Goal: Transaction & Acquisition: Purchase product/service

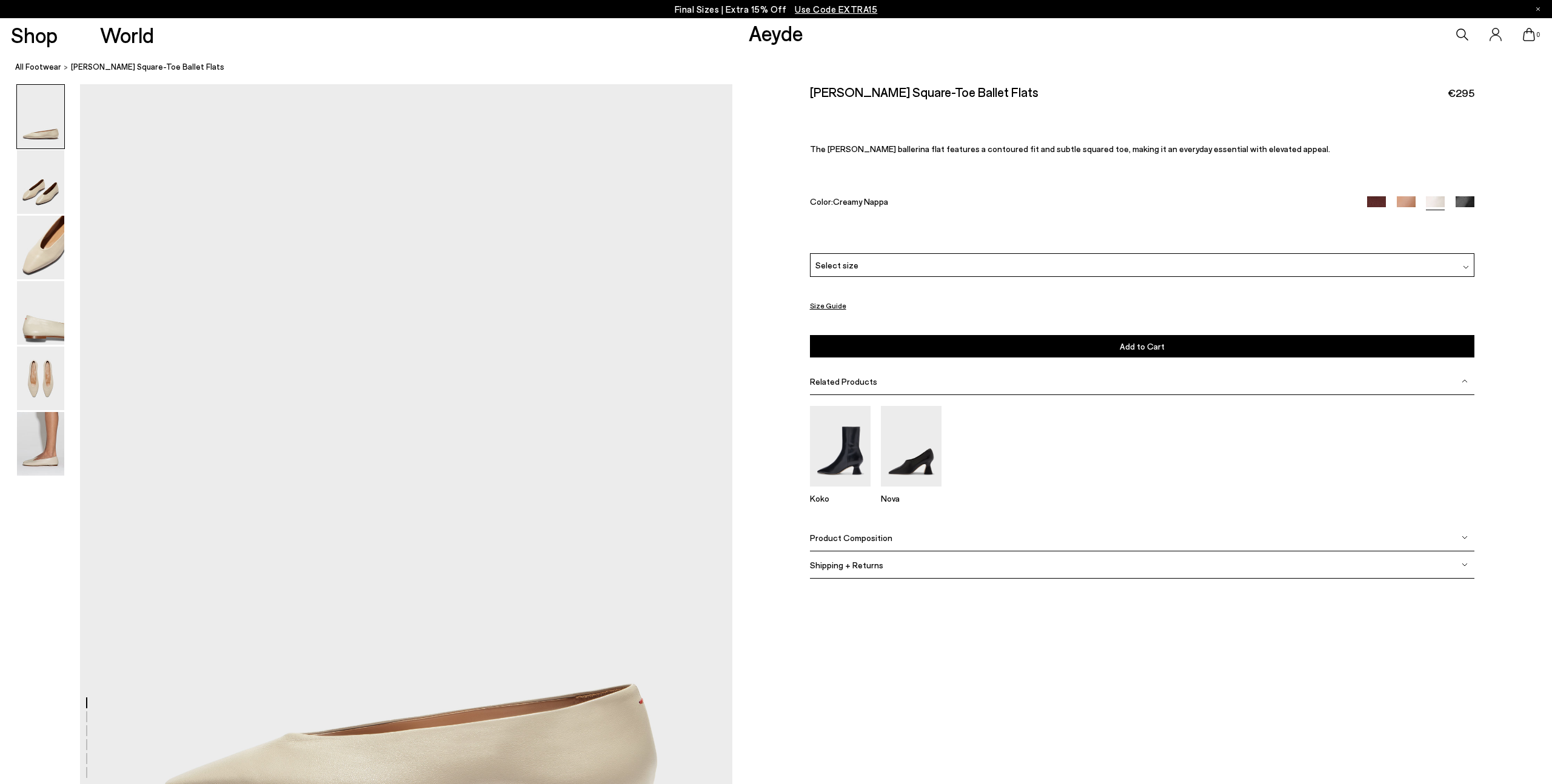
click at [894, 266] on div "Select size" at bounding box center [1142, 265] width 664 height 24
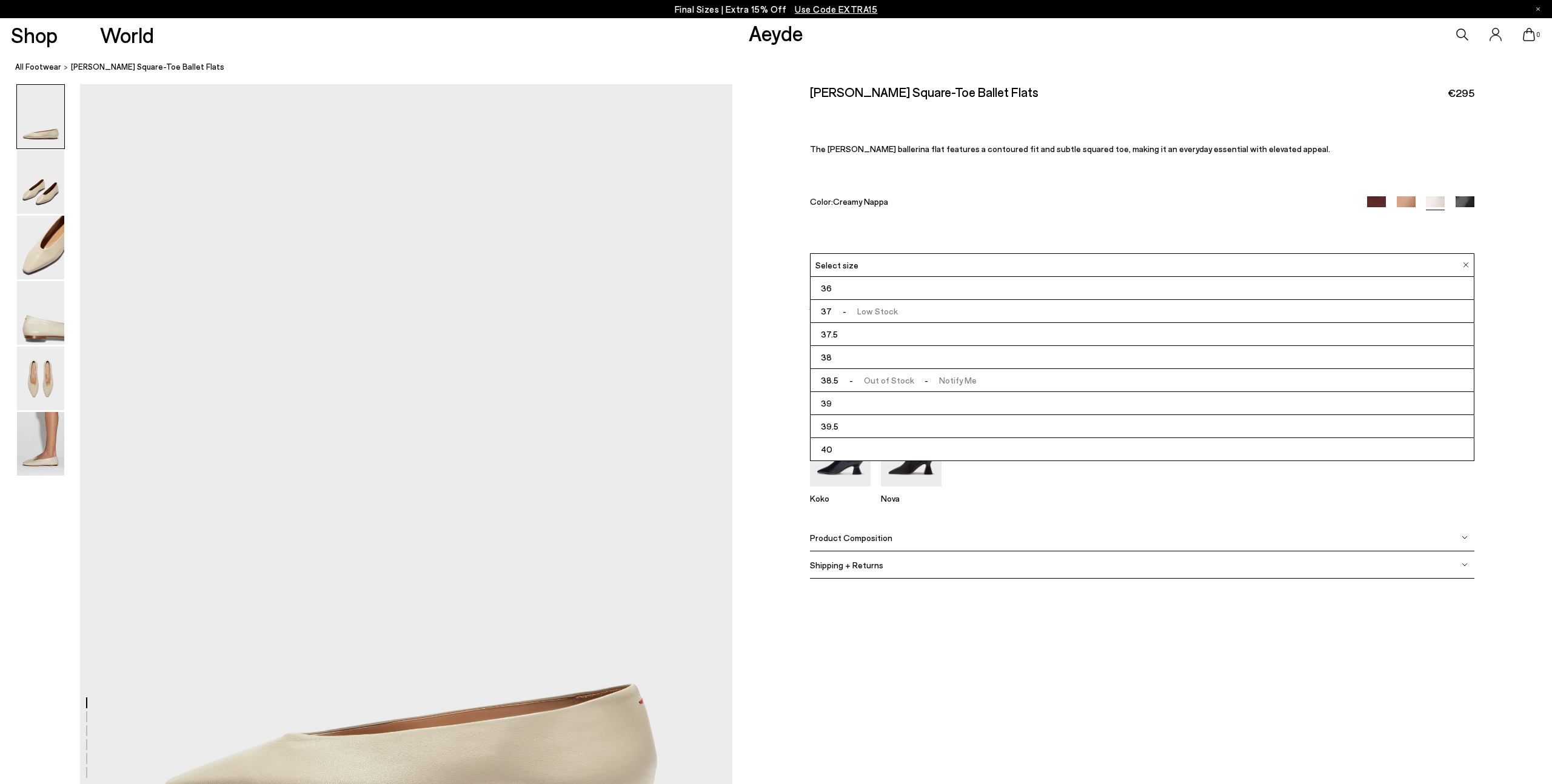
click at [982, 207] on div "Color: Creamy Nappa" at bounding box center [1078, 203] width 536 height 14
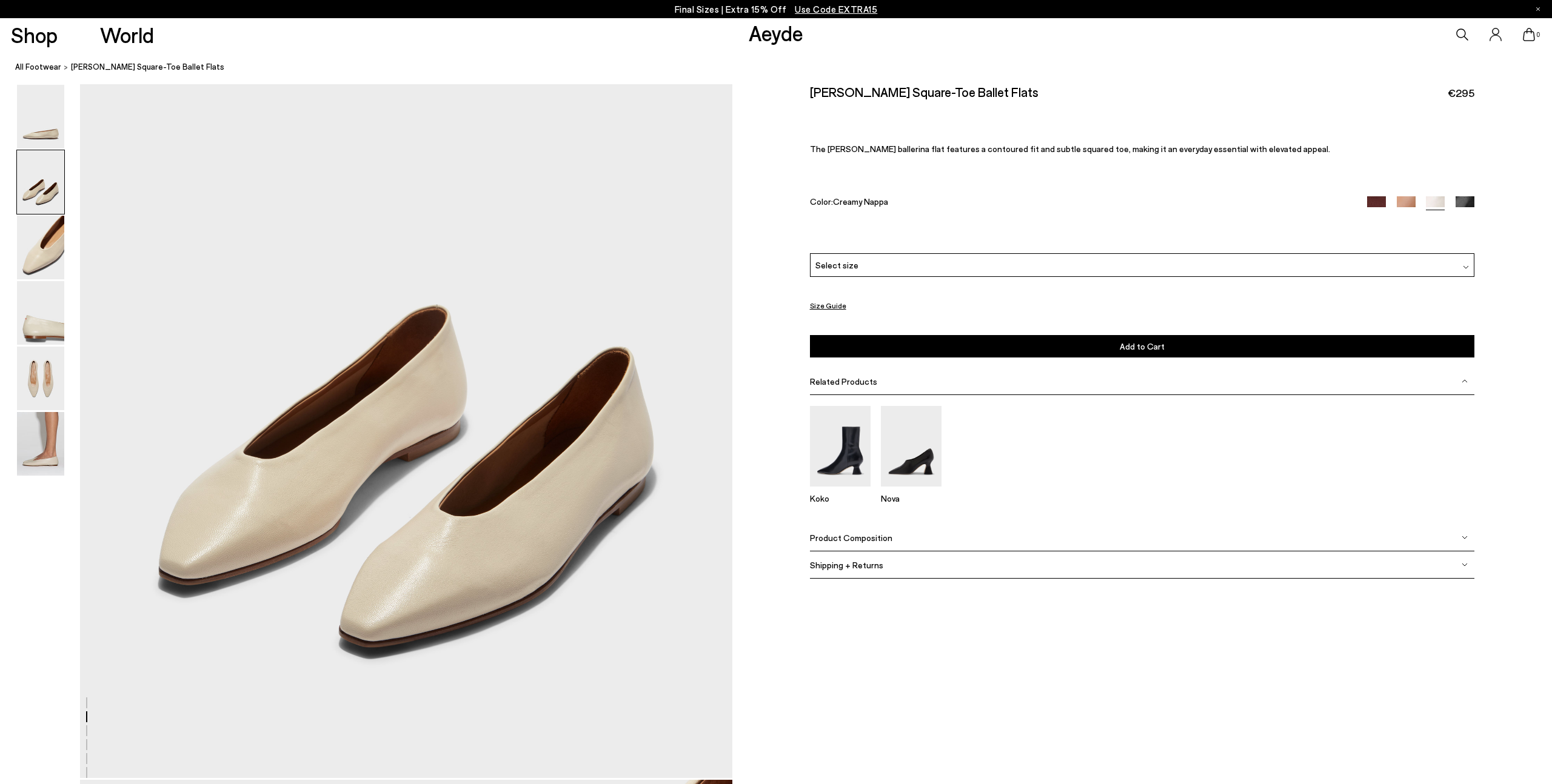
scroll to position [1057, 0]
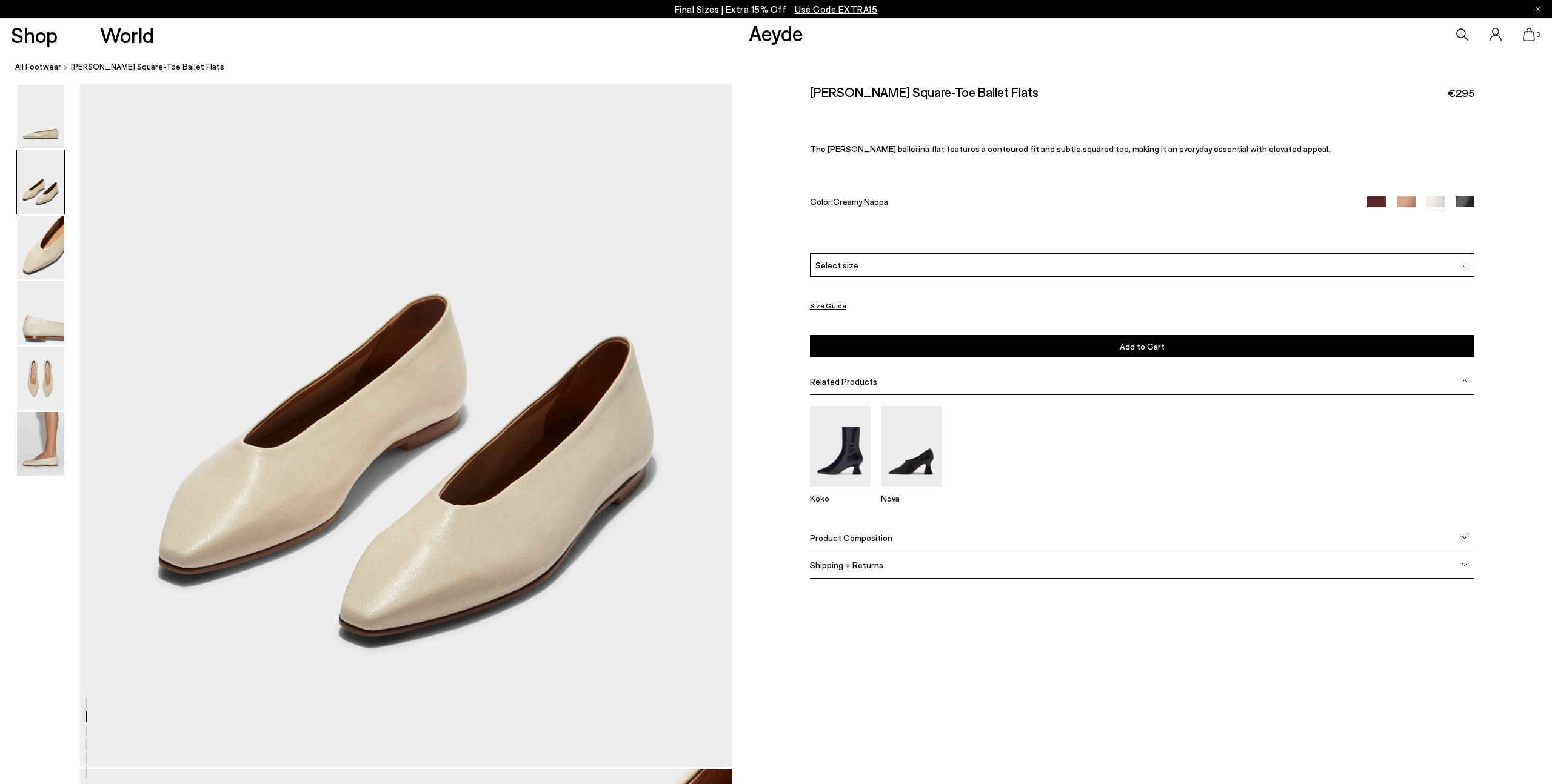
click at [1462, 199] on img at bounding box center [1465, 206] width 19 height 19
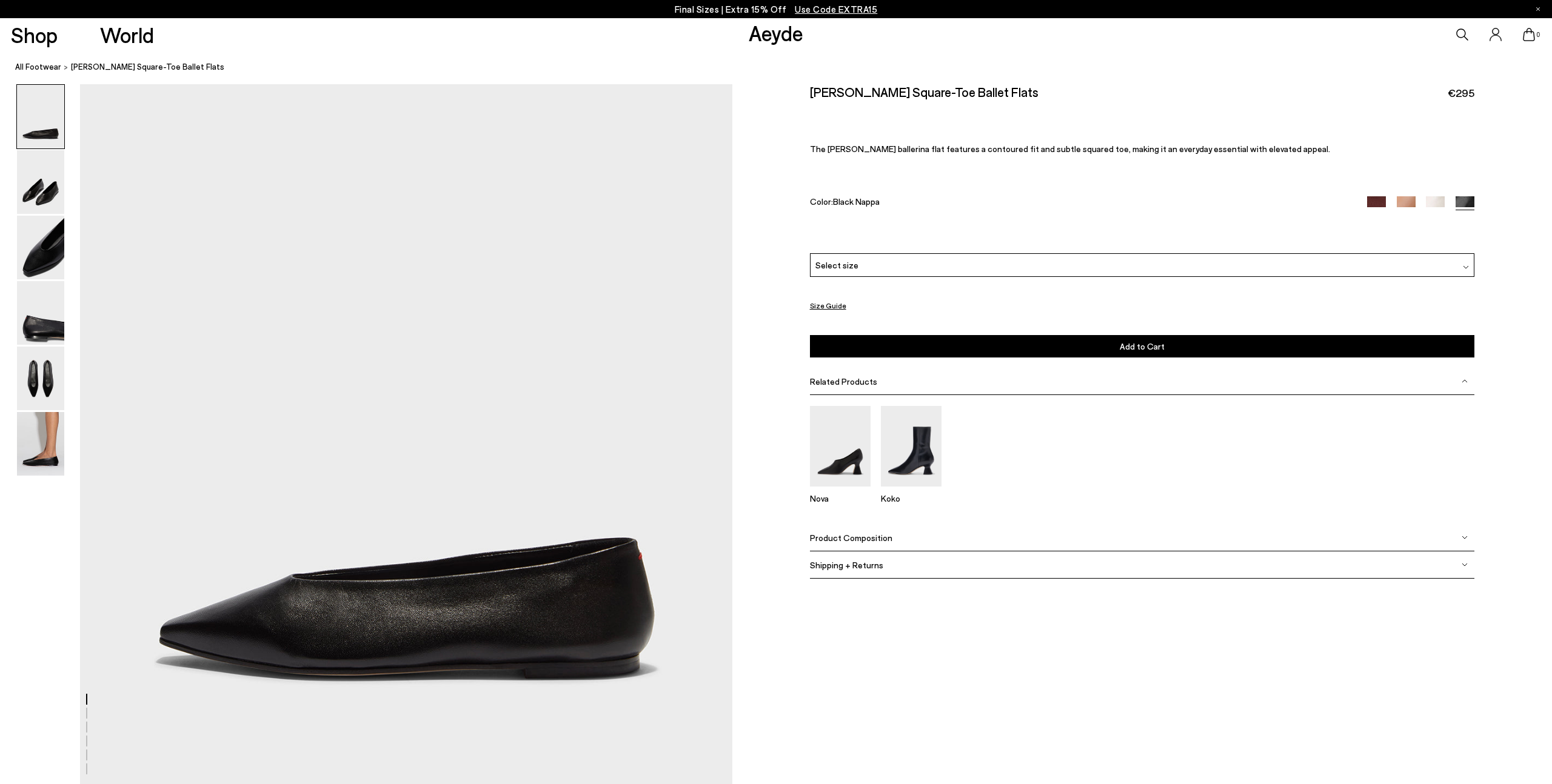
click at [1130, 266] on div "Select size" at bounding box center [1142, 265] width 664 height 24
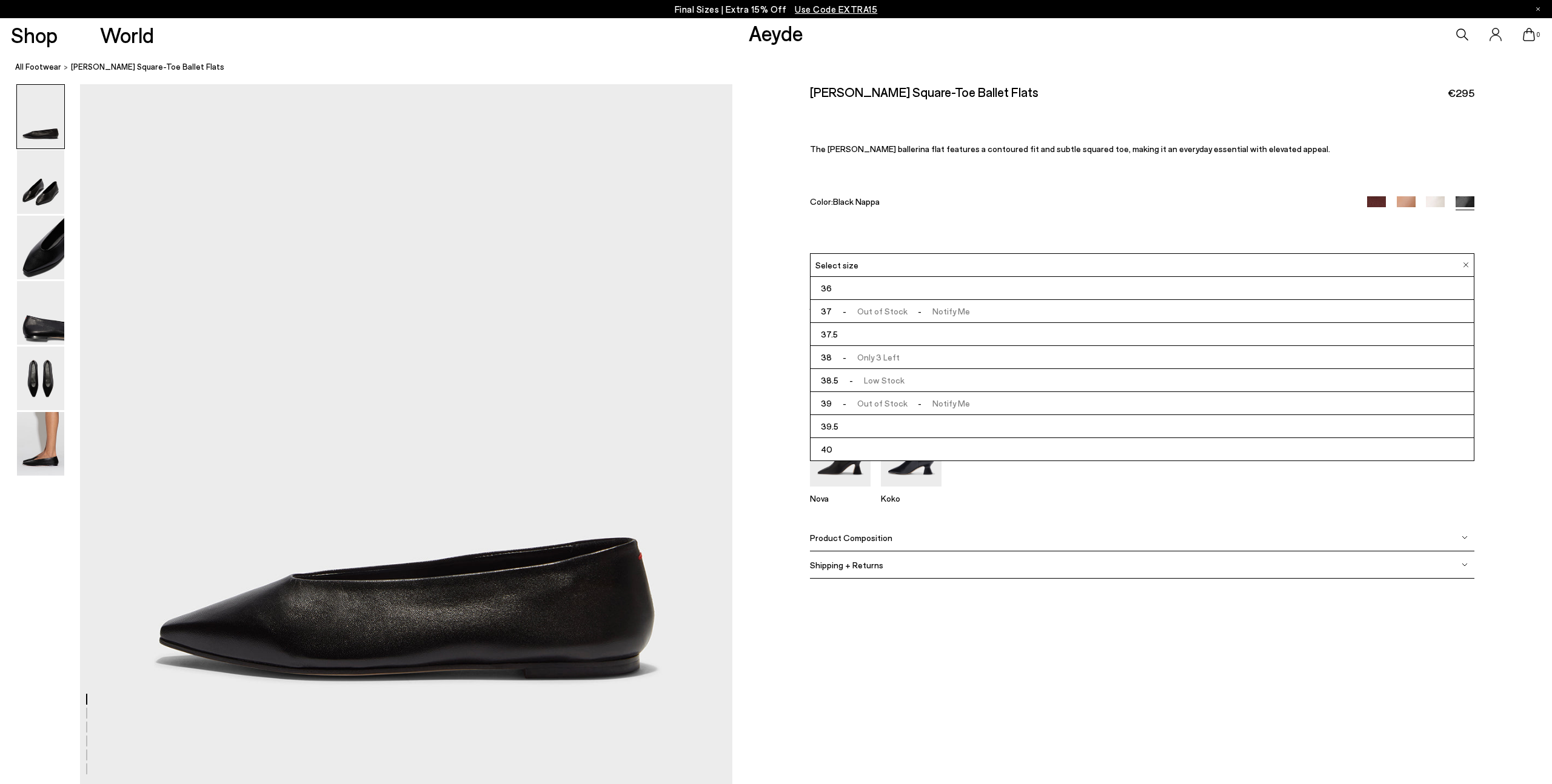
click at [1174, 203] on div "Color: Black Nappa" at bounding box center [1078, 203] width 536 height 14
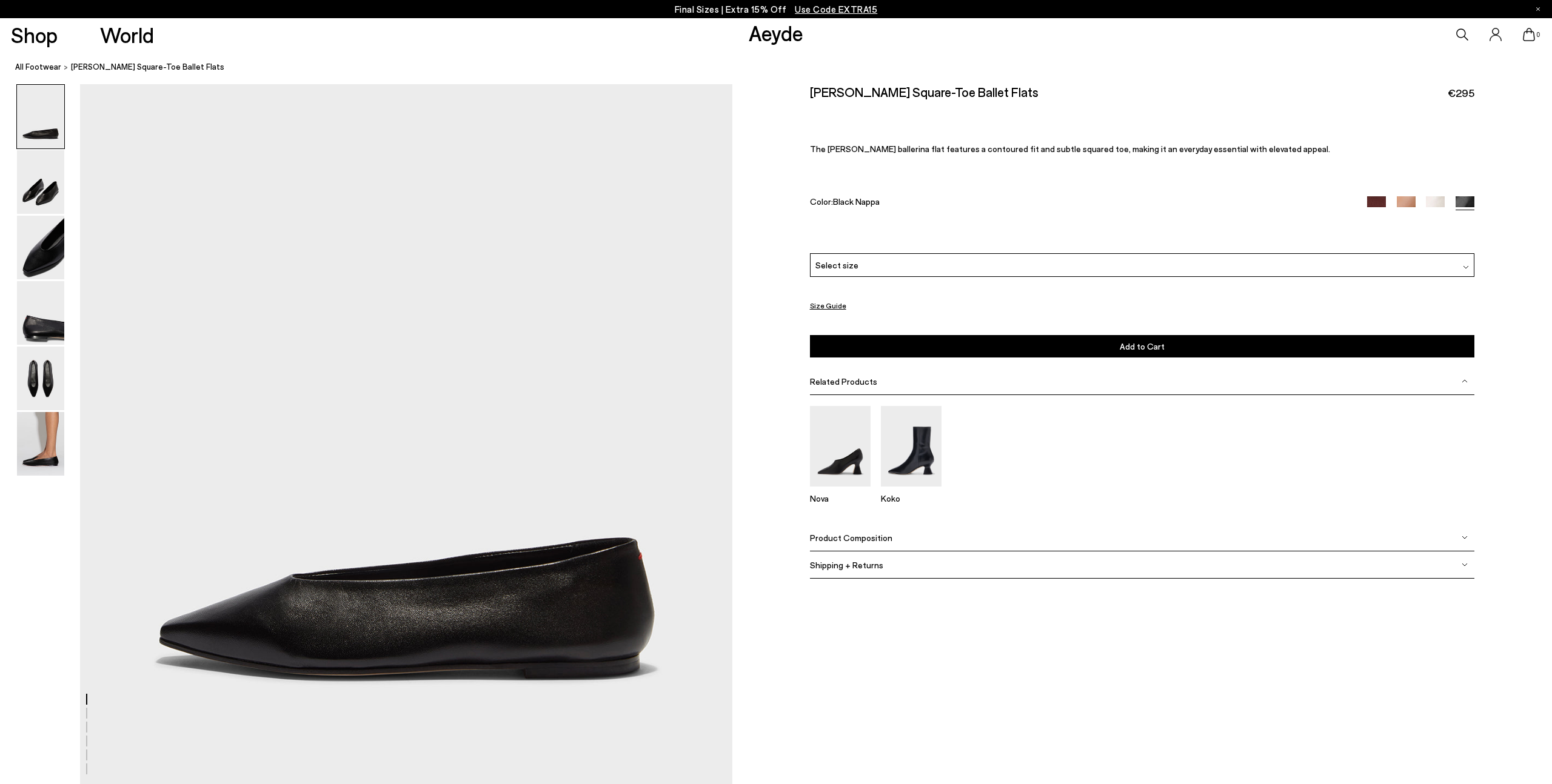
click at [41, 132] on img at bounding box center [40, 117] width 47 height 63
click at [46, 182] on img at bounding box center [40, 182] width 47 height 63
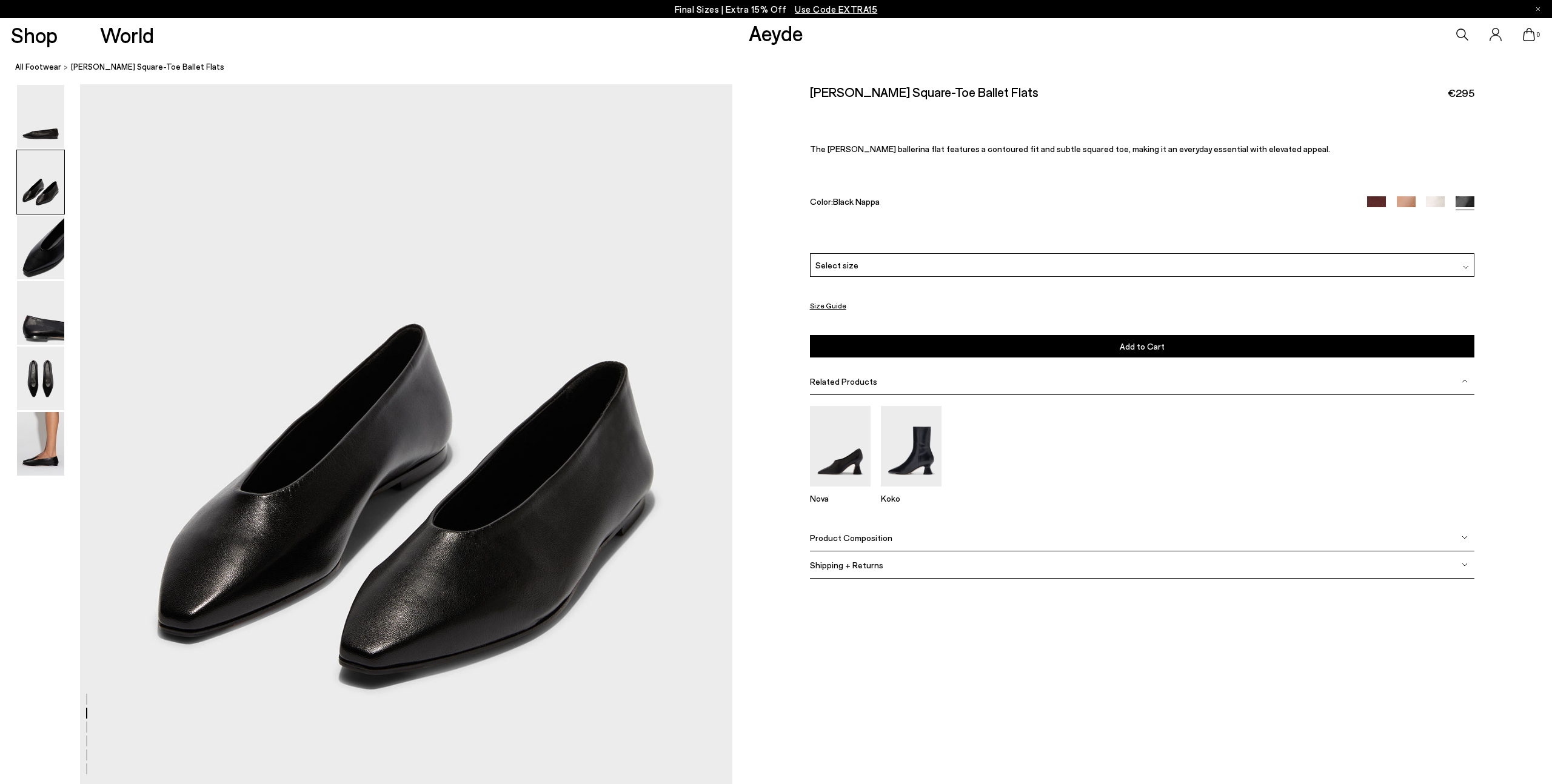
scroll to position [850, 0]
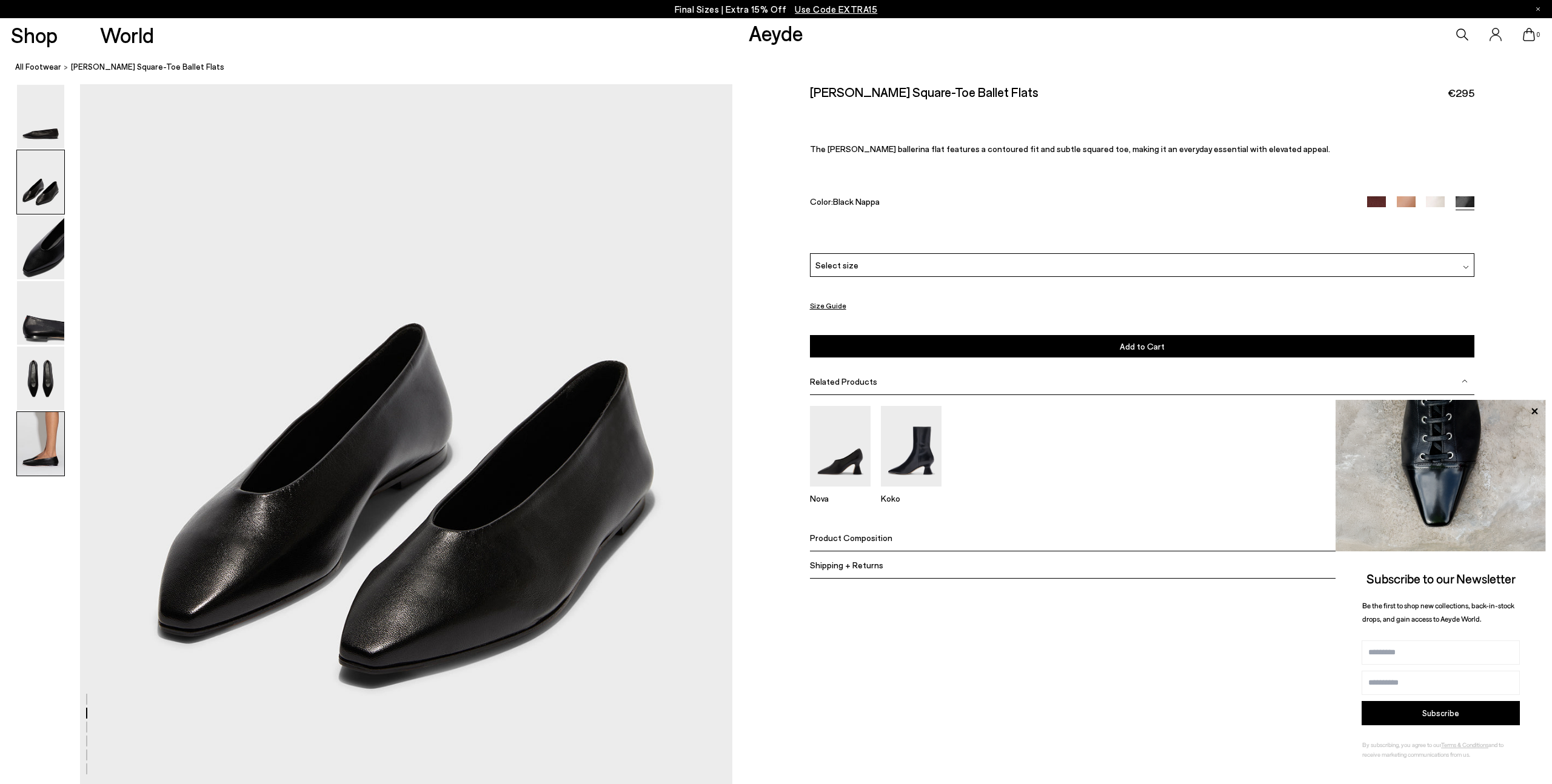
click at [37, 433] on img at bounding box center [40, 444] width 47 height 63
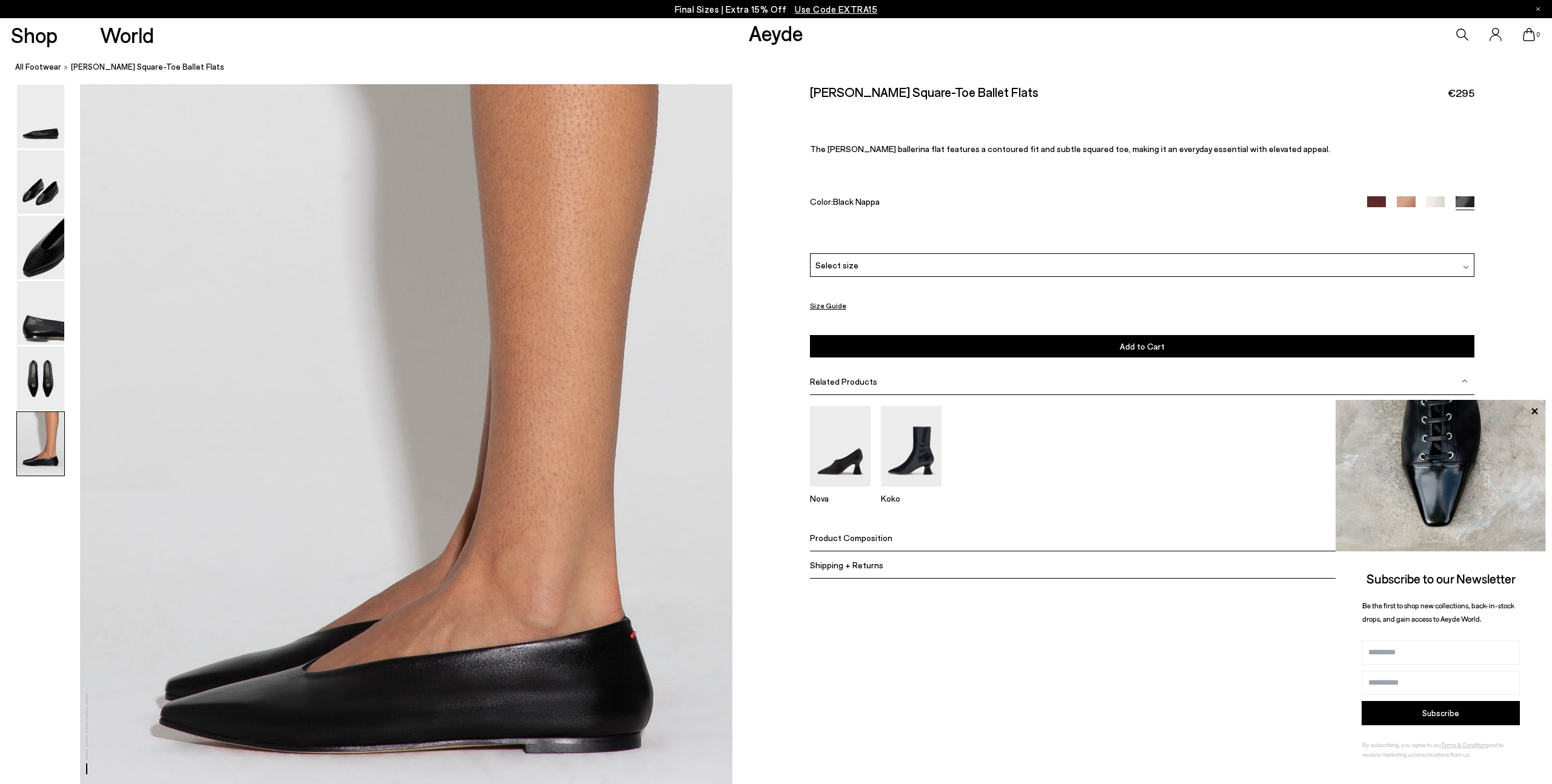
scroll to position [4269, 0]
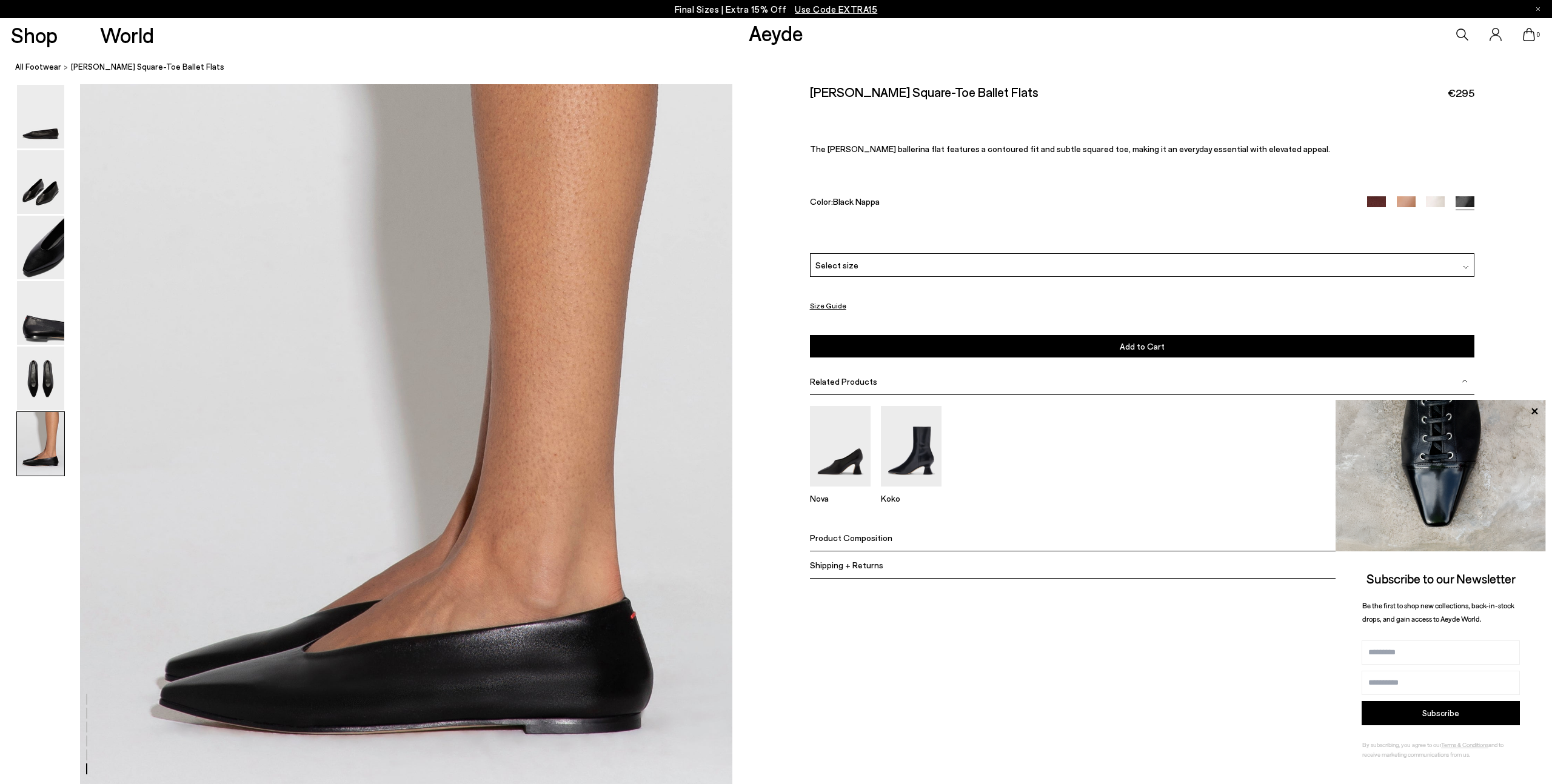
scroll to position [4270, 0]
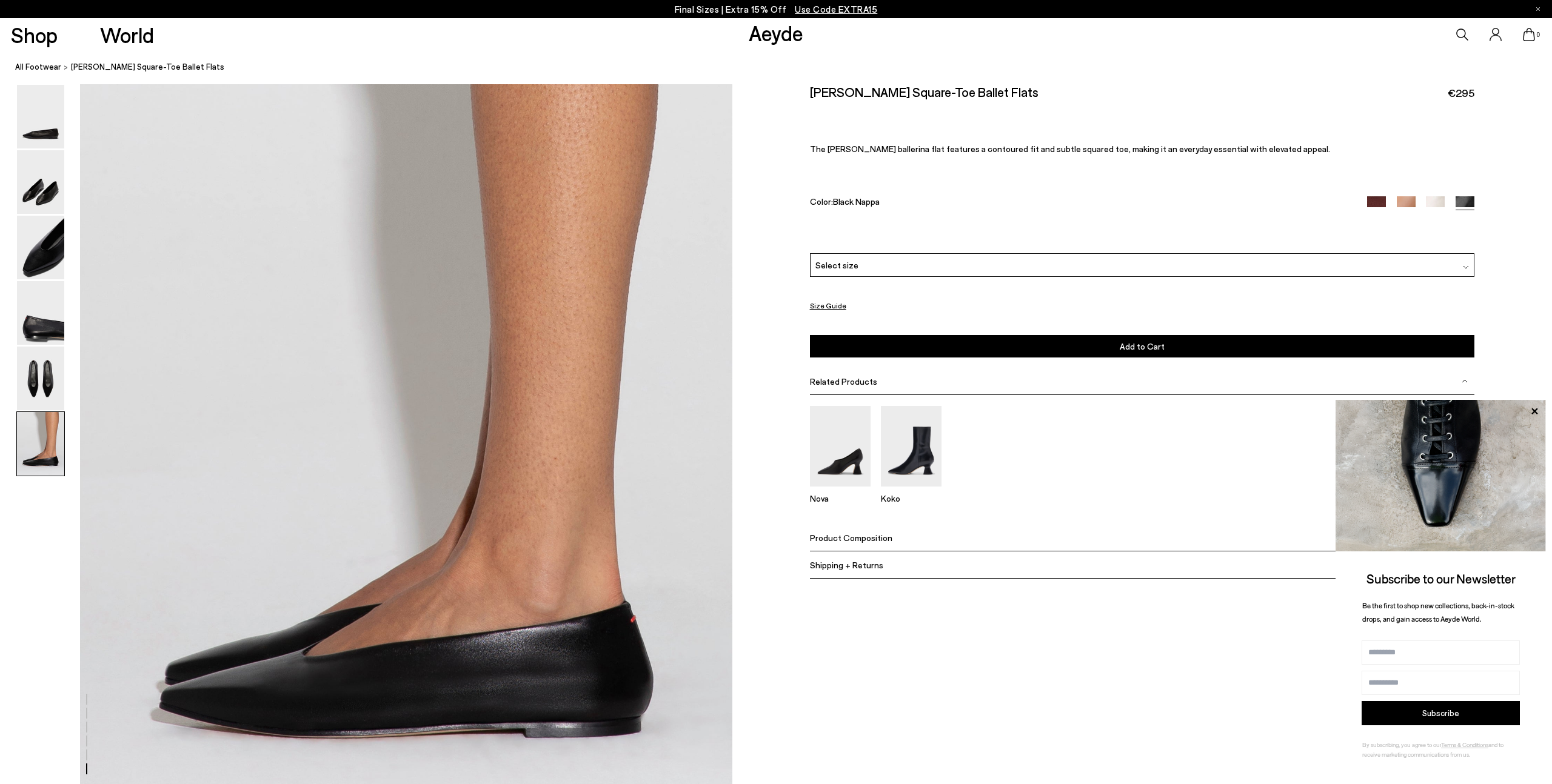
click at [851, 264] on span "Select size" at bounding box center [837, 265] width 43 height 13
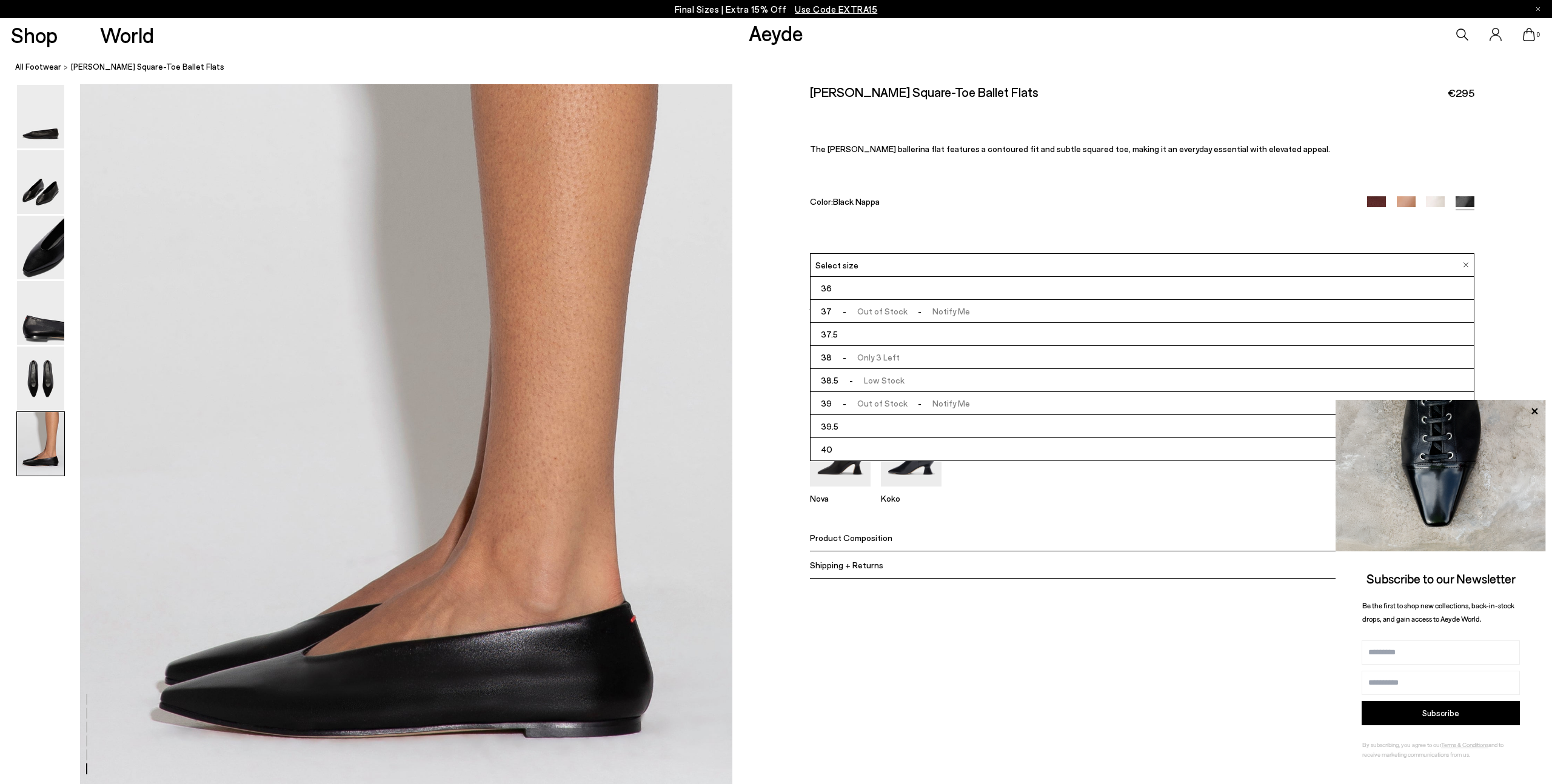
click at [961, 384] on li "38.5 - Low Stock" at bounding box center [1142, 380] width 663 height 23
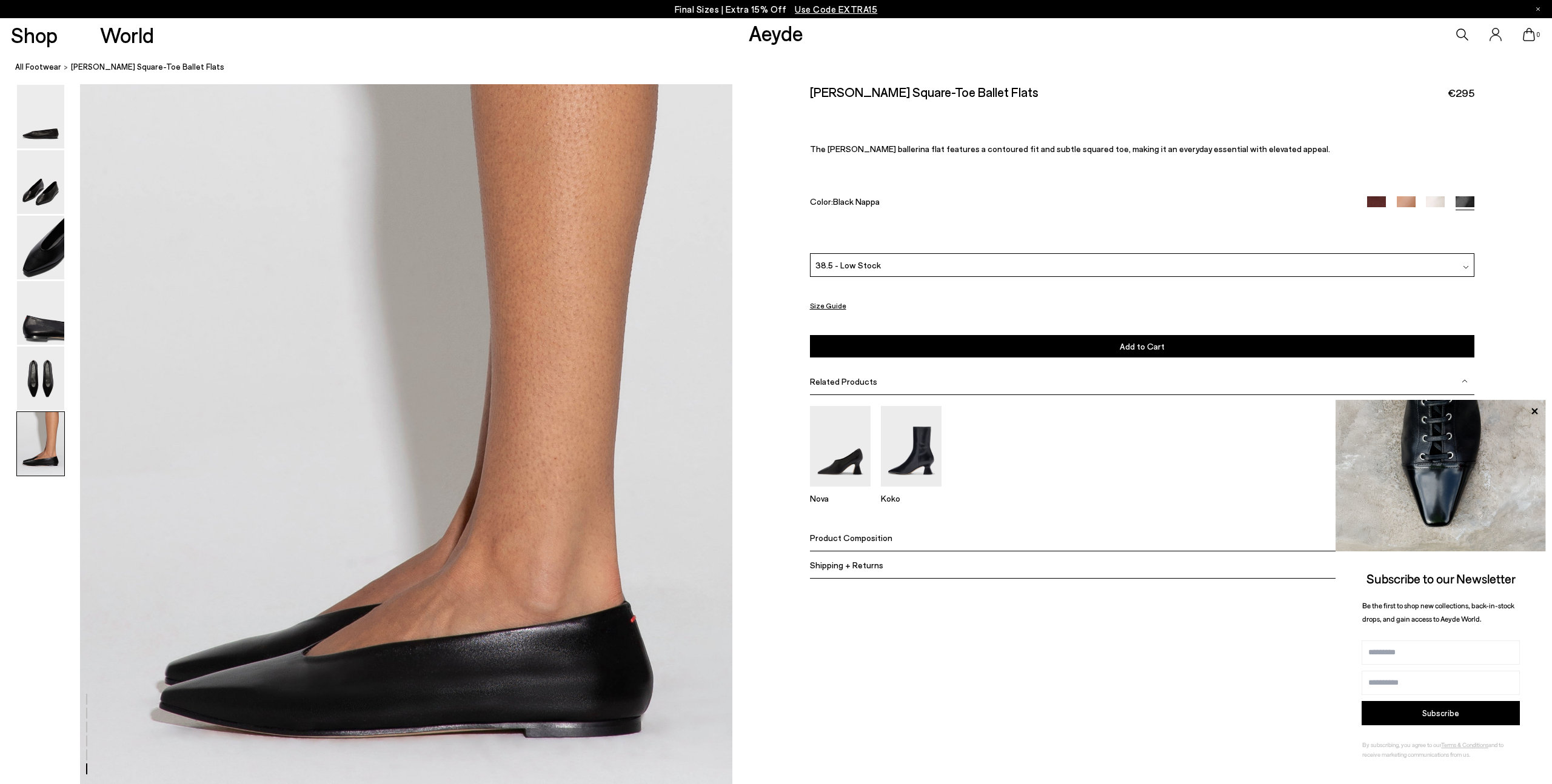
click at [1042, 202] on div "Color: Black Nappa" at bounding box center [1078, 203] width 536 height 14
click at [42, 432] on img at bounding box center [40, 444] width 47 height 63
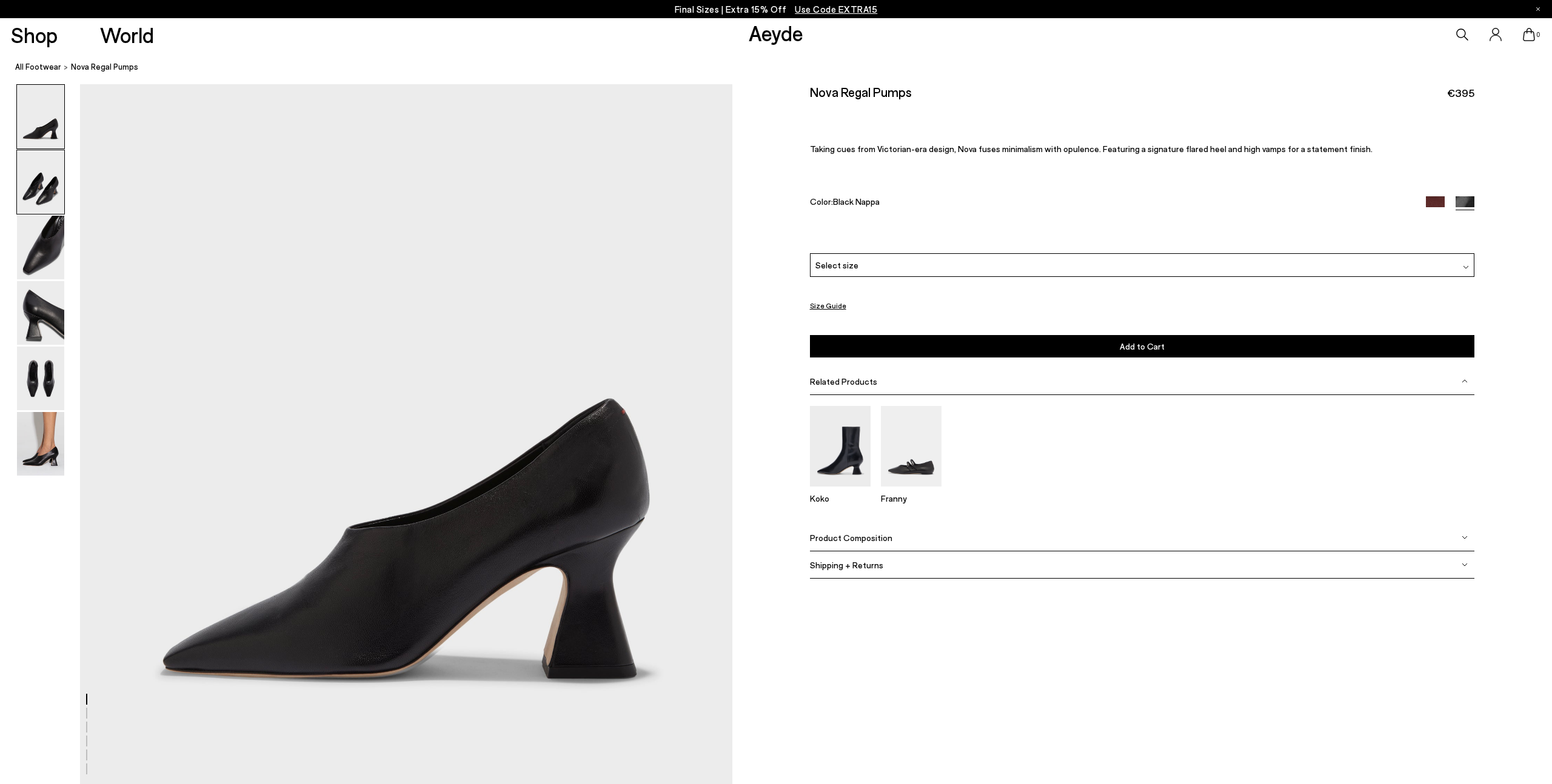
click at [24, 170] on img at bounding box center [40, 182] width 47 height 63
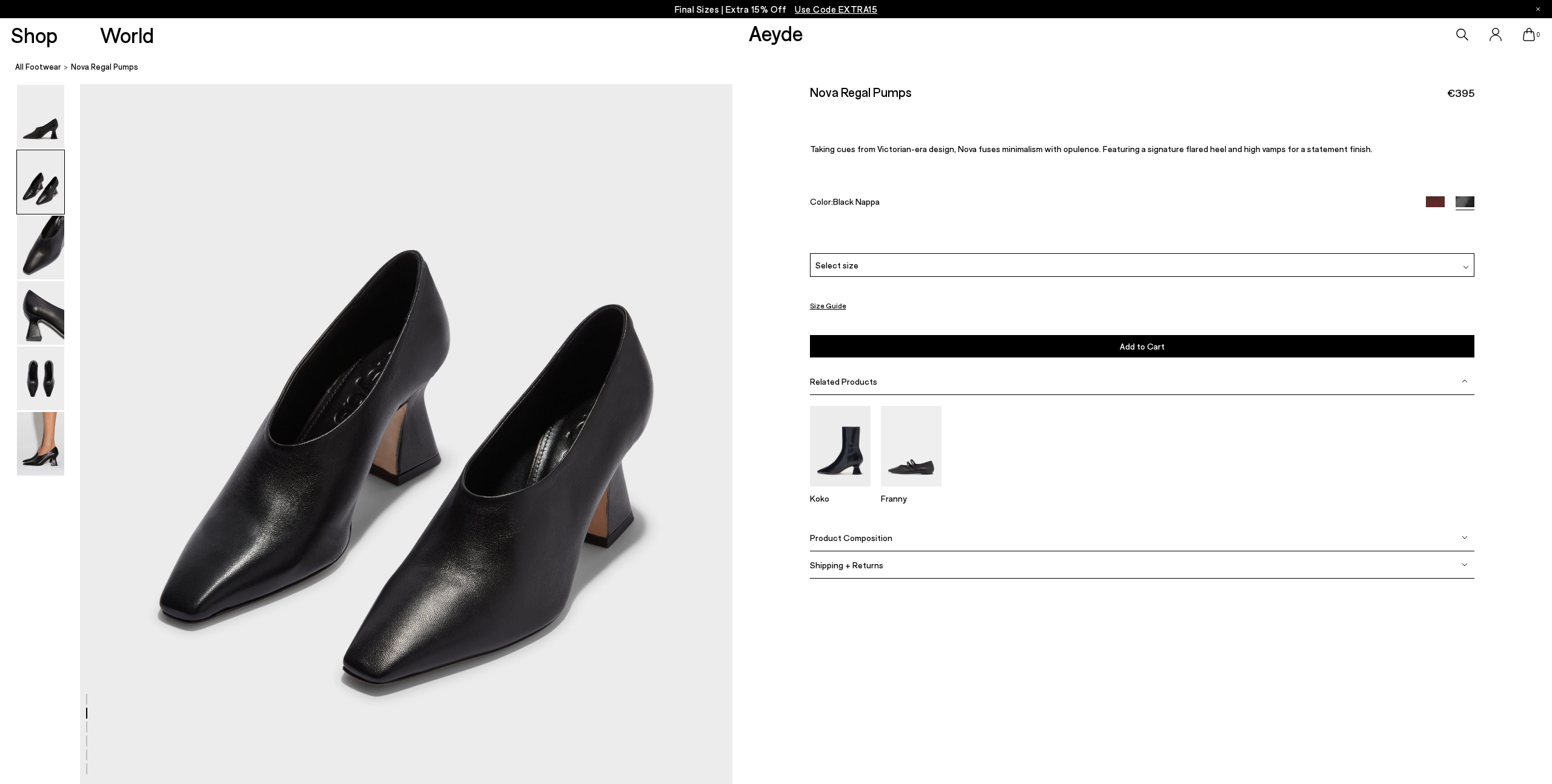
scroll to position [857, 0]
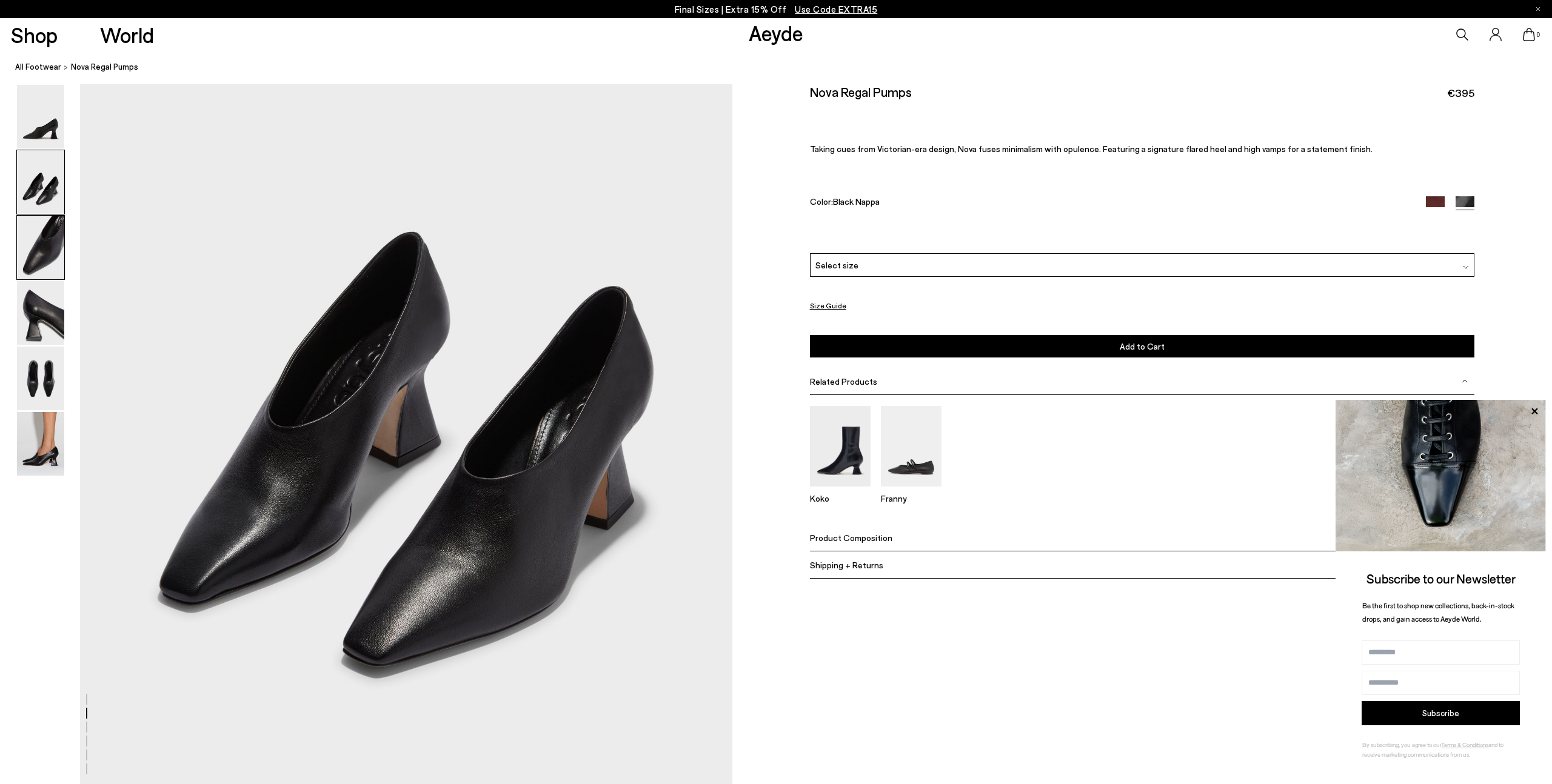
click at [48, 241] on img at bounding box center [40, 247] width 47 height 63
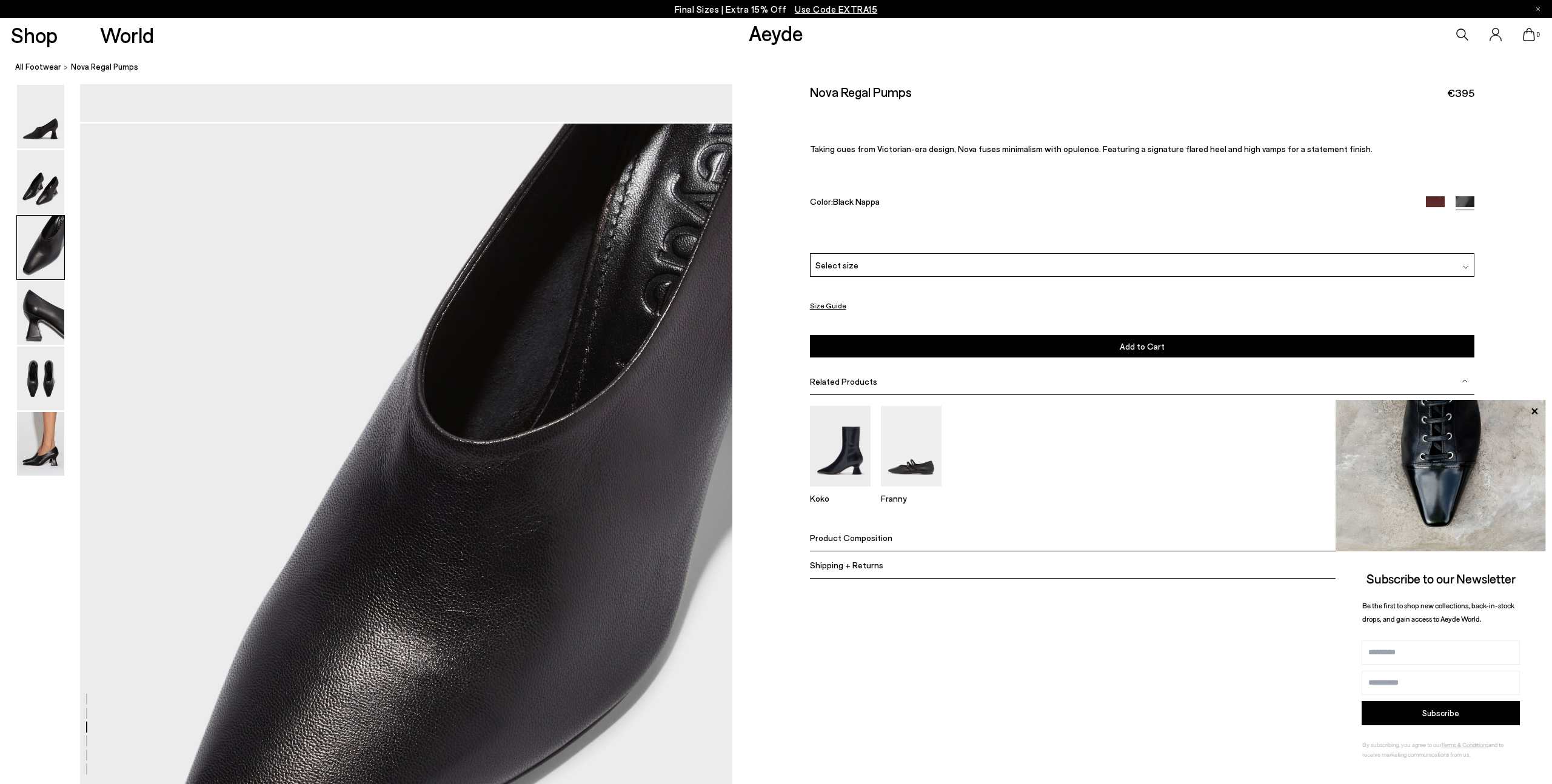
scroll to position [1574, 0]
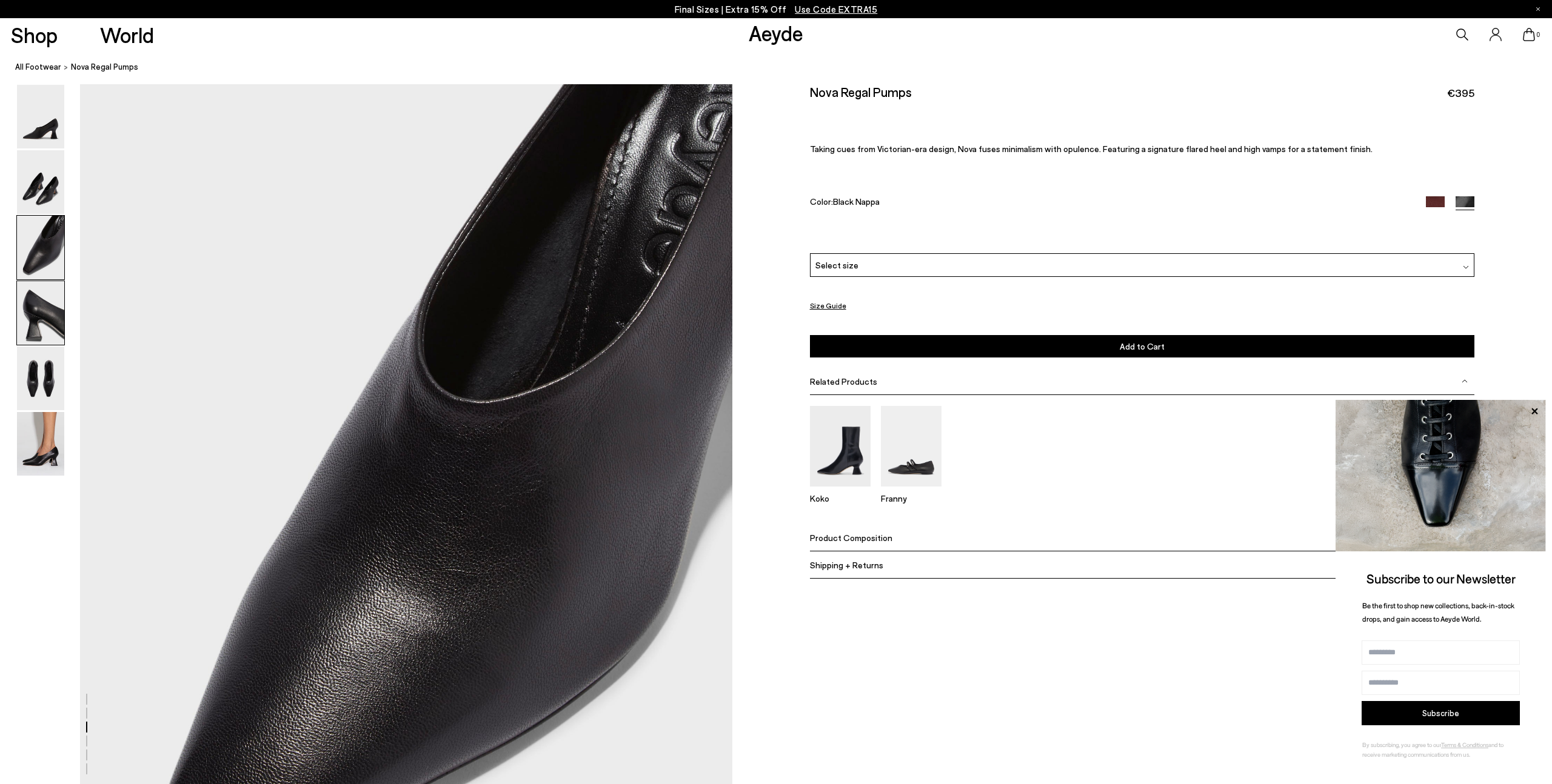
click at [45, 300] on img at bounding box center [40, 313] width 47 height 63
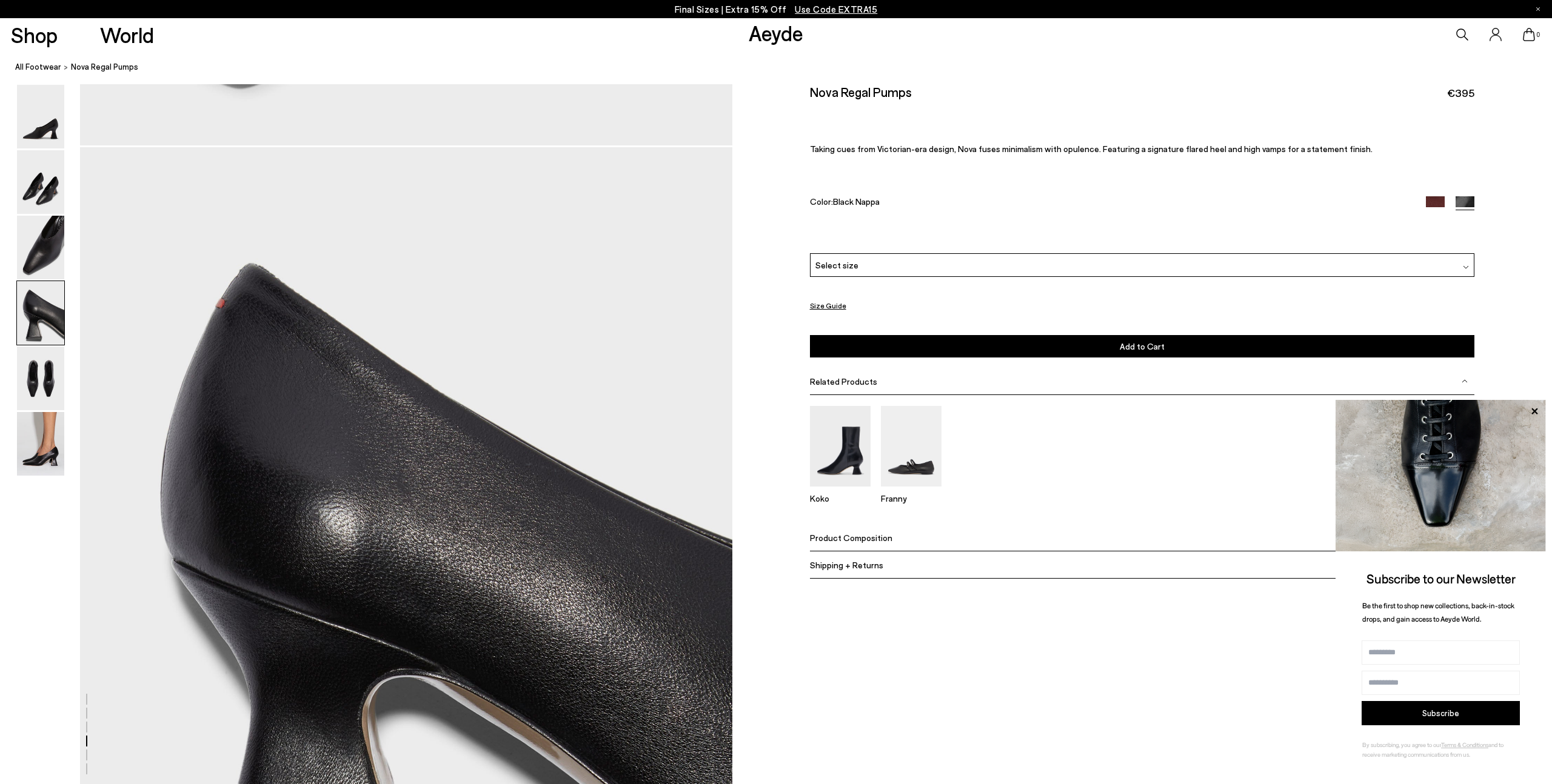
scroll to position [2444, 0]
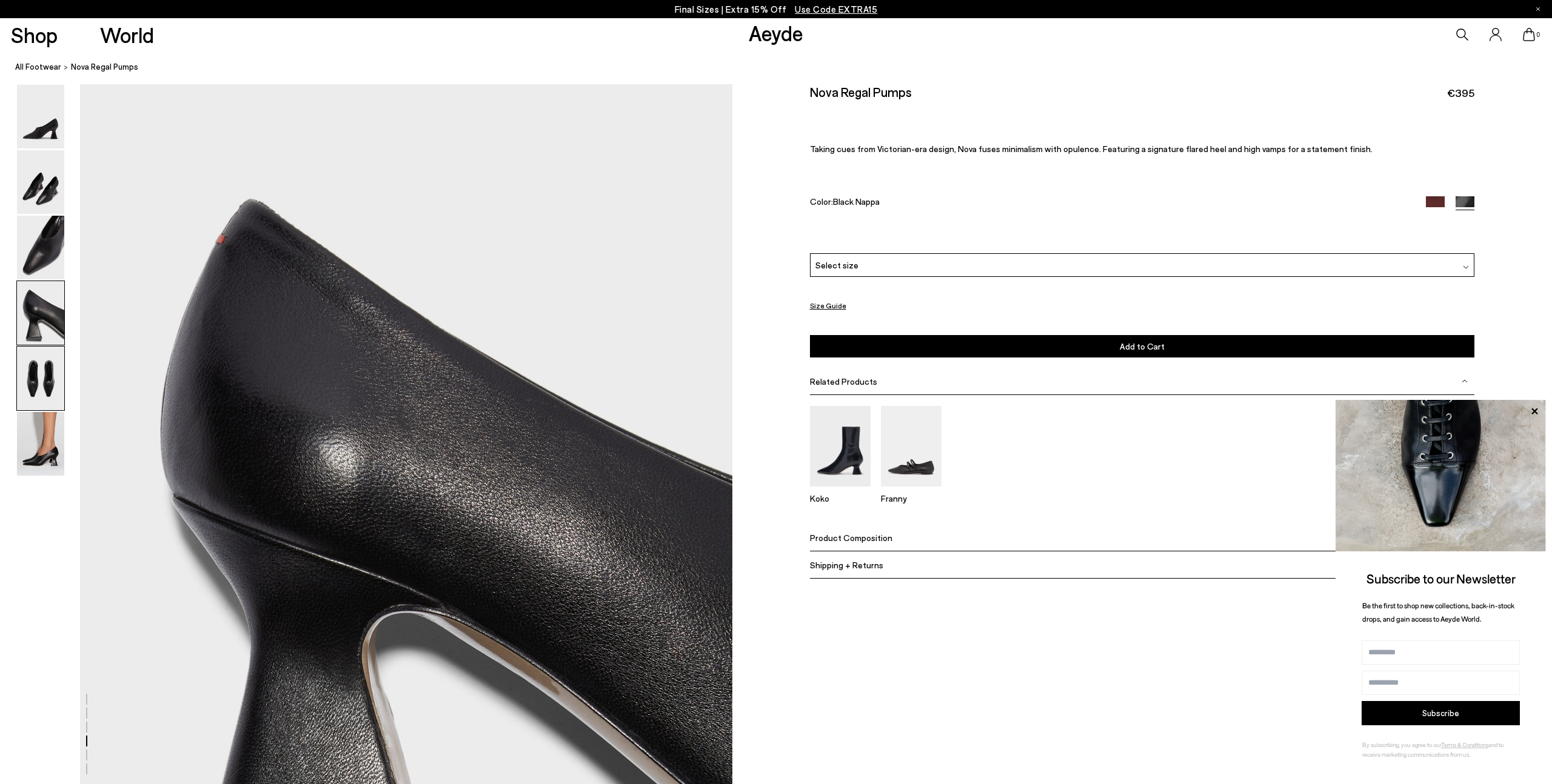
click at [40, 375] on img at bounding box center [40, 378] width 47 height 63
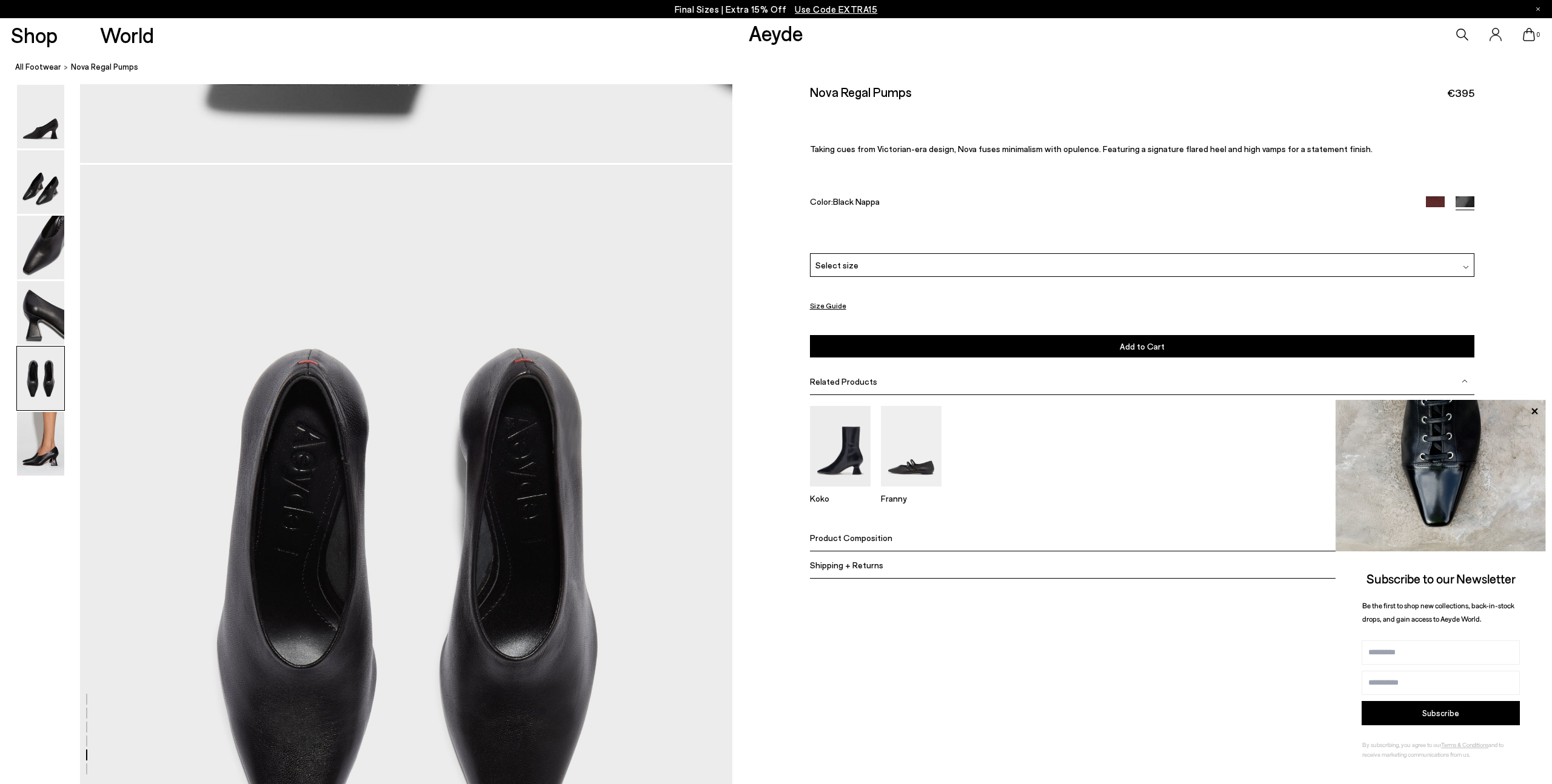
scroll to position [3315, 0]
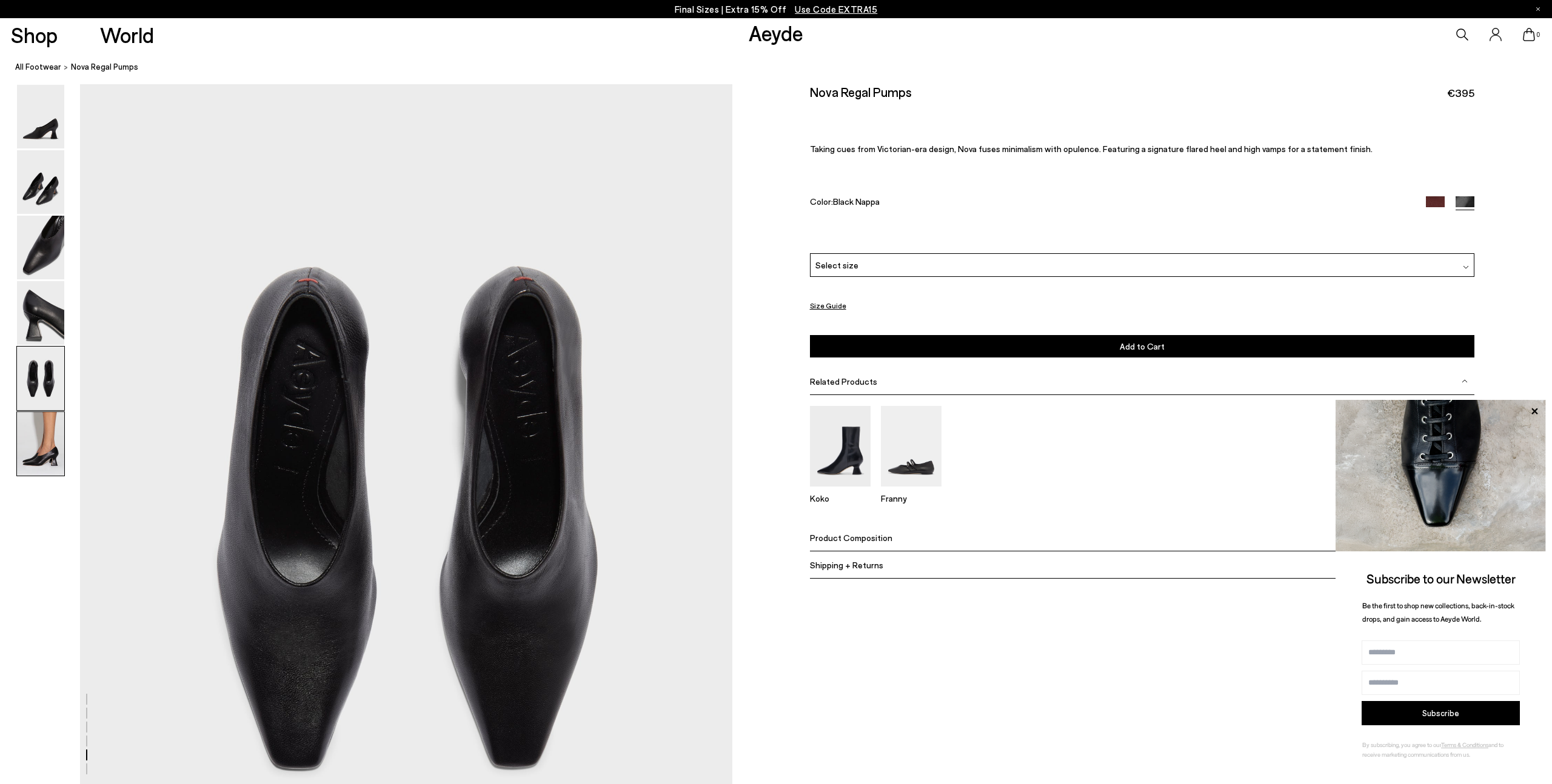
click at [34, 463] on img at bounding box center [40, 444] width 47 height 63
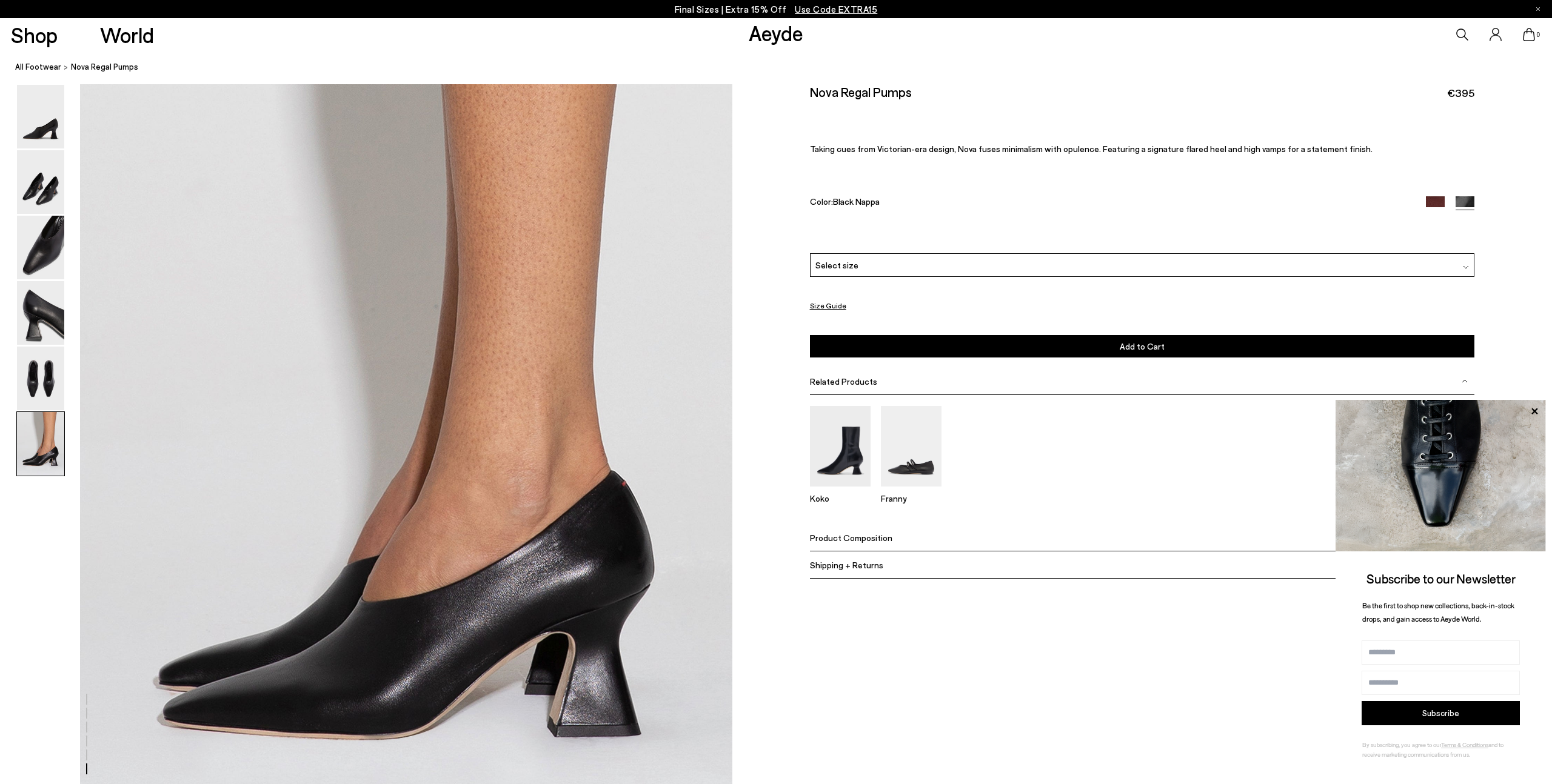
scroll to position [4269, 0]
